Goal: Find specific page/section

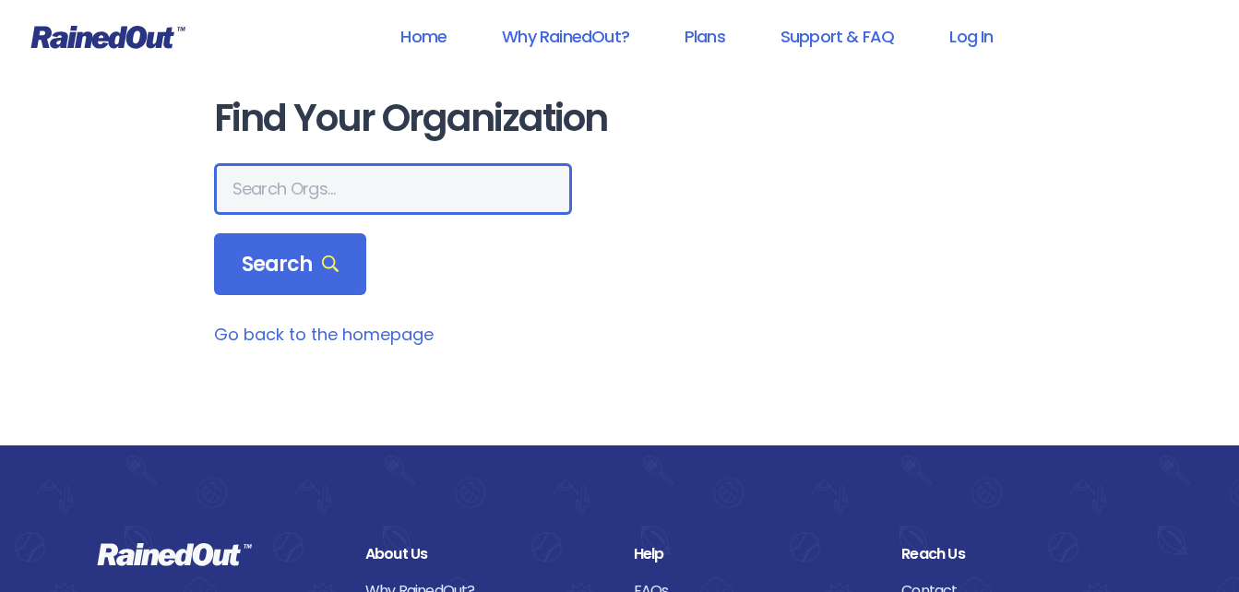
click at [306, 192] on input "text" at bounding box center [393, 189] width 358 height 52
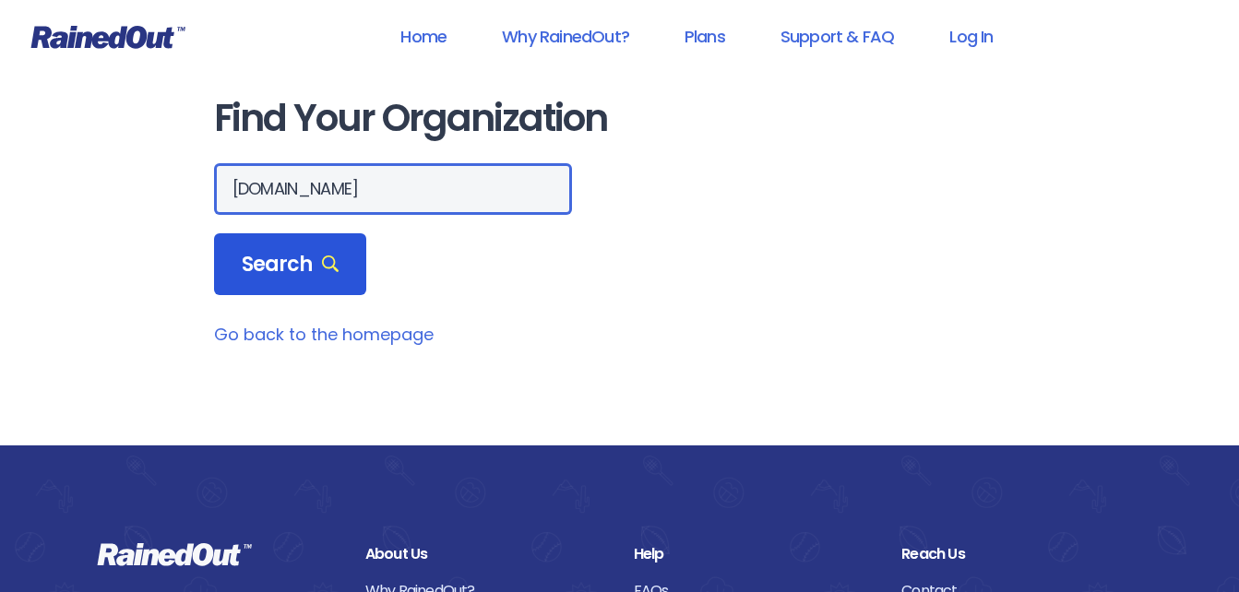
type input "[DOMAIN_NAME]"
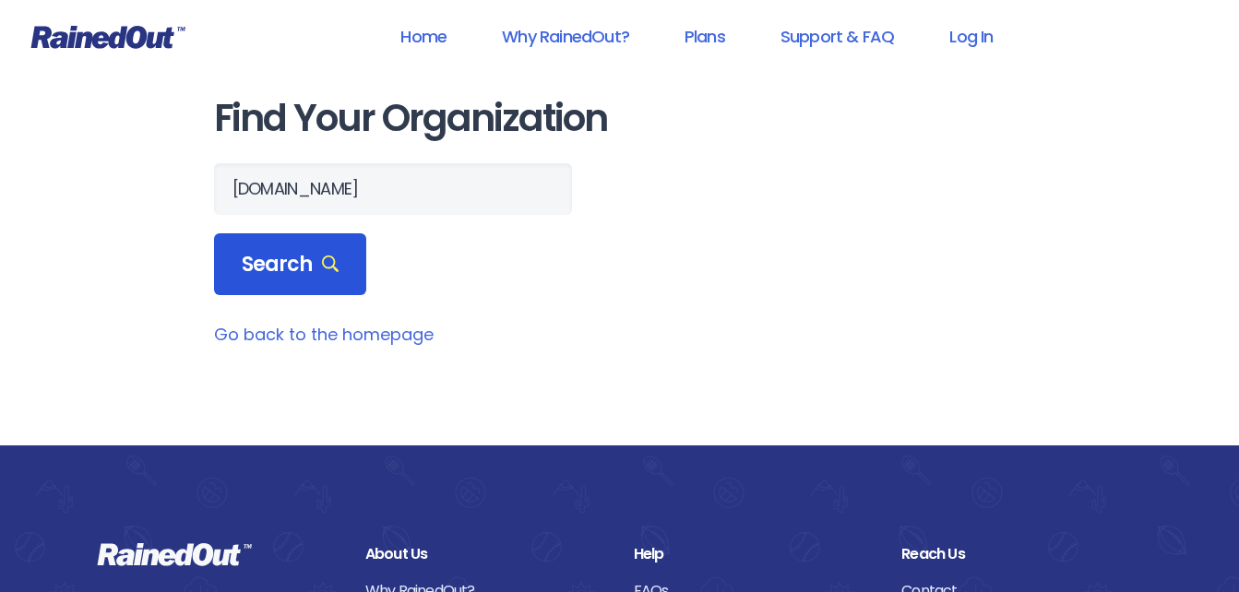
click at [274, 259] on span "Search" at bounding box center [291, 265] width 98 height 26
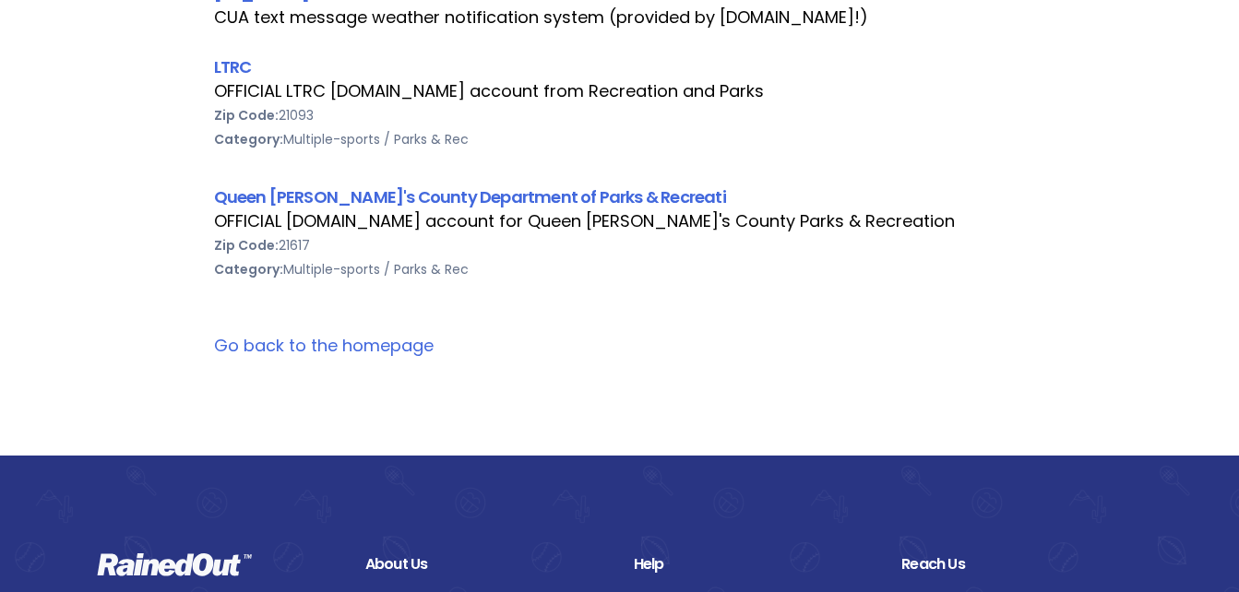
scroll to position [461, 0]
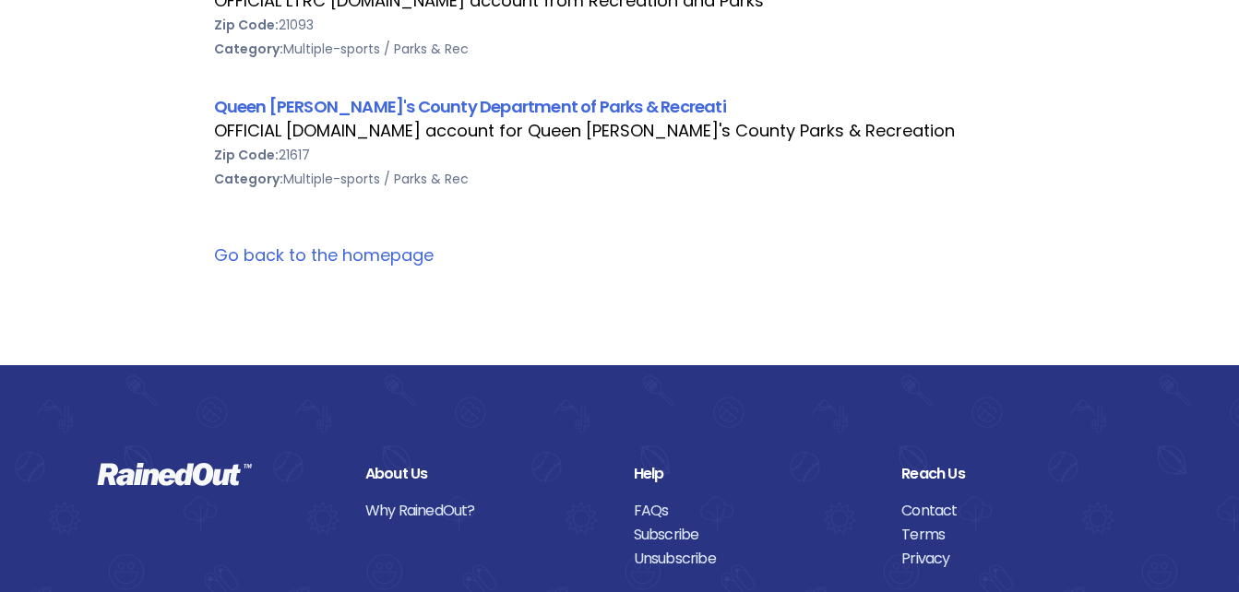
click at [268, 251] on link "Go back to the homepage" at bounding box center [324, 255] width 220 height 23
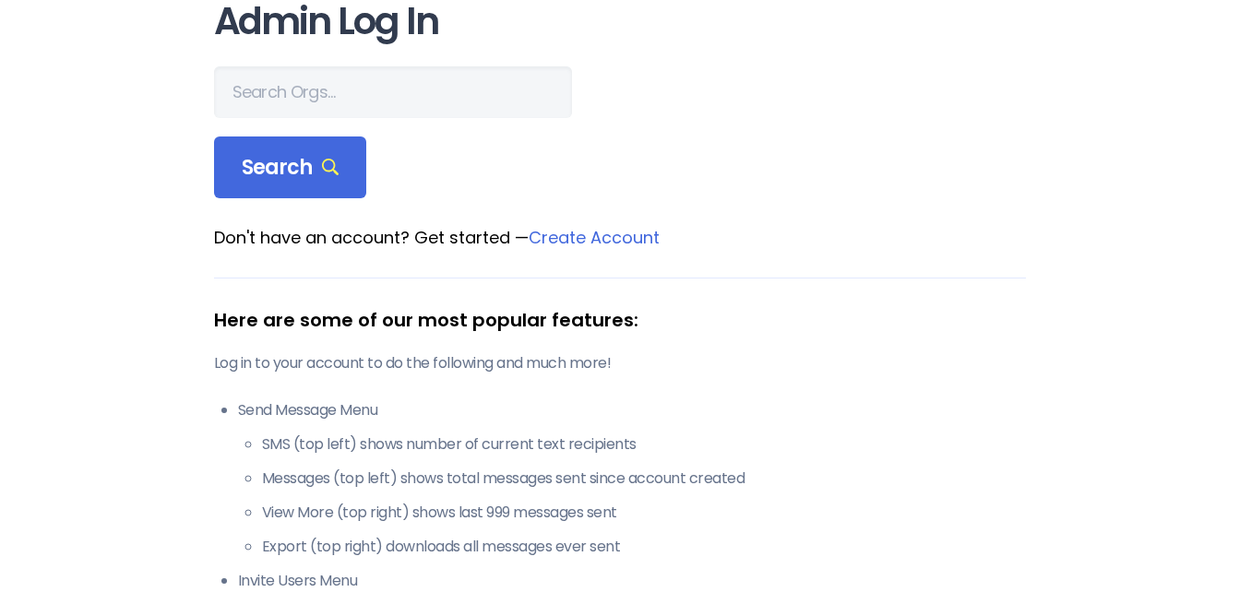
scroll to position [92, 0]
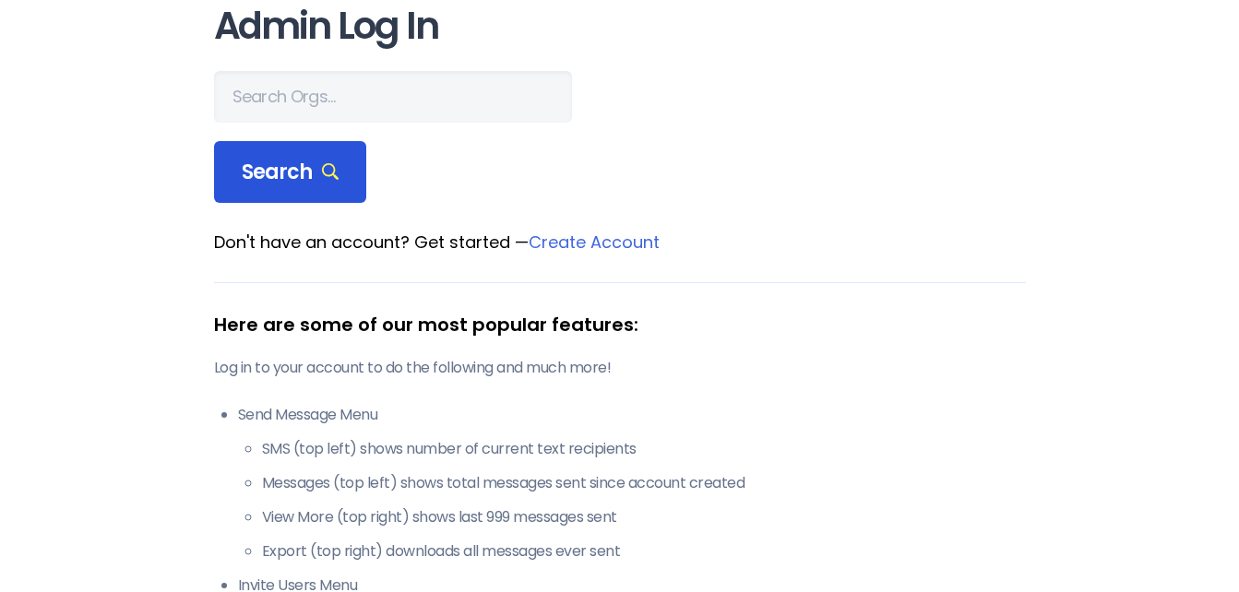
click at [272, 165] on span "Search" at bounding box center [291, 173] width 98 height 26
